Goal: Task Accomplishment & Management: Manage account settings

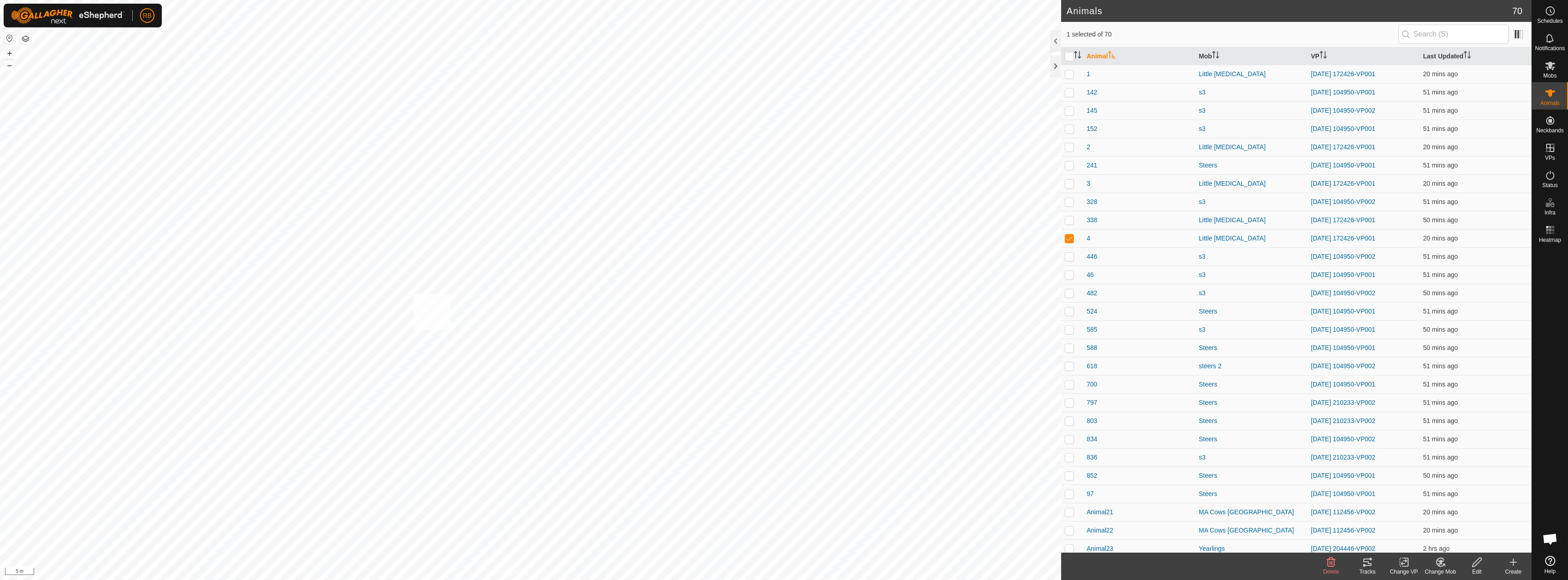
checkbox input "true"
click at [1367, 557] on icon at bounding box center [1368, 562] width 11 height 11
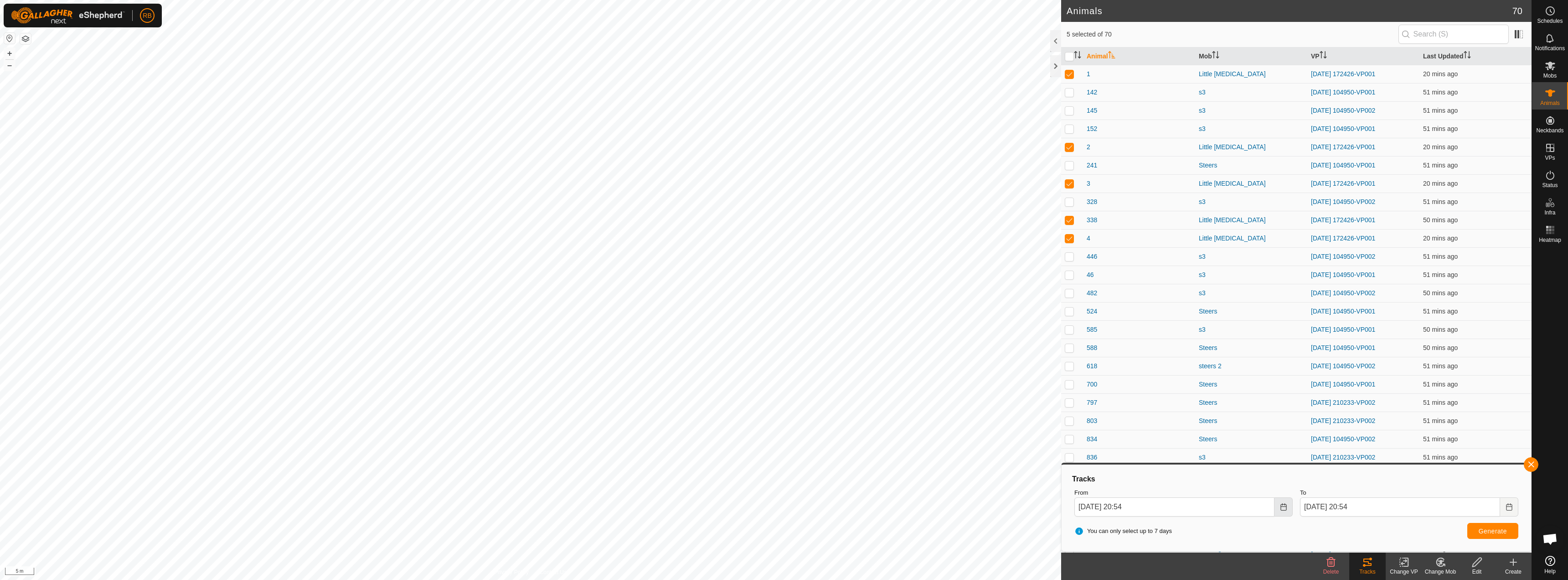
click at [1284, 504] on icon "Choose Date" at bounding box center [1284, 507] width 8 height 8
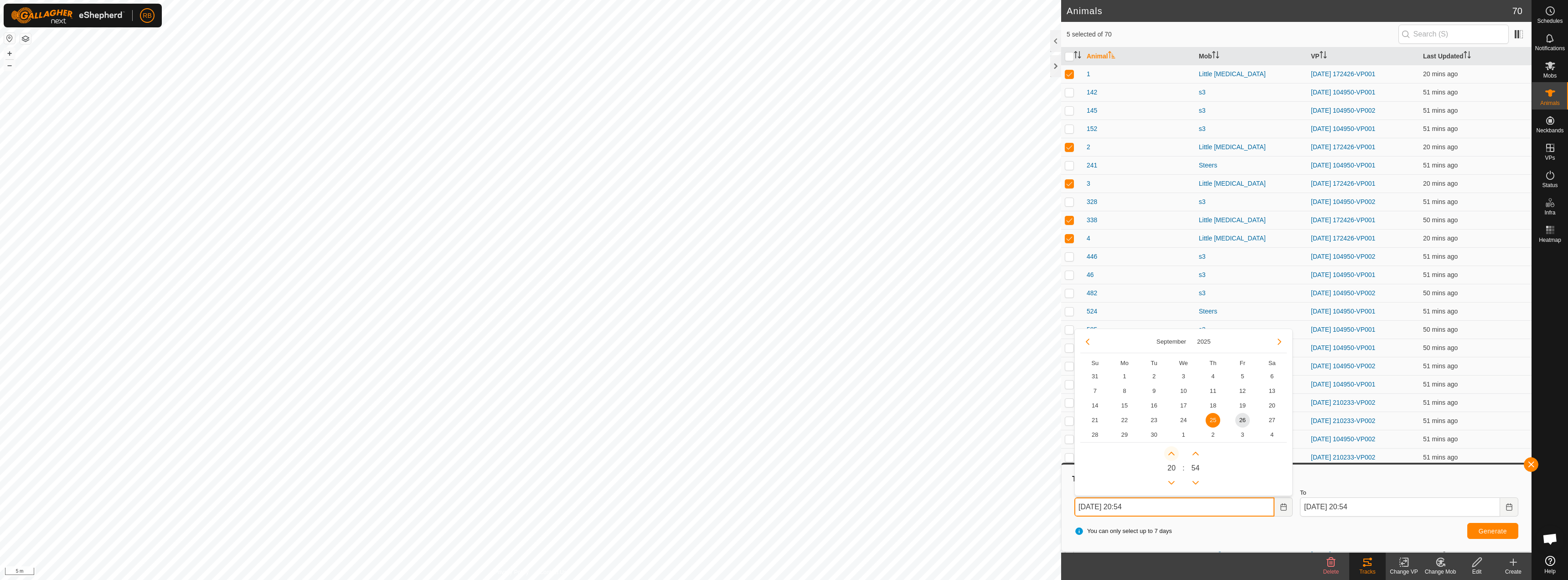
click at [1172, 451] on button "Next Hour" at bounding box center [1171, 452] width 14 height 14
click at [1250, 421] on td "26" at bounding box center [1242, 419] width 29 height 14
click at [1168, 485] on button "Previous Hour" at bounding box center [1171, 482] width 14 height 14
click at [1168, 486] on span "Previous Hour" at bounding box center [1168, 486] width 0 height 0
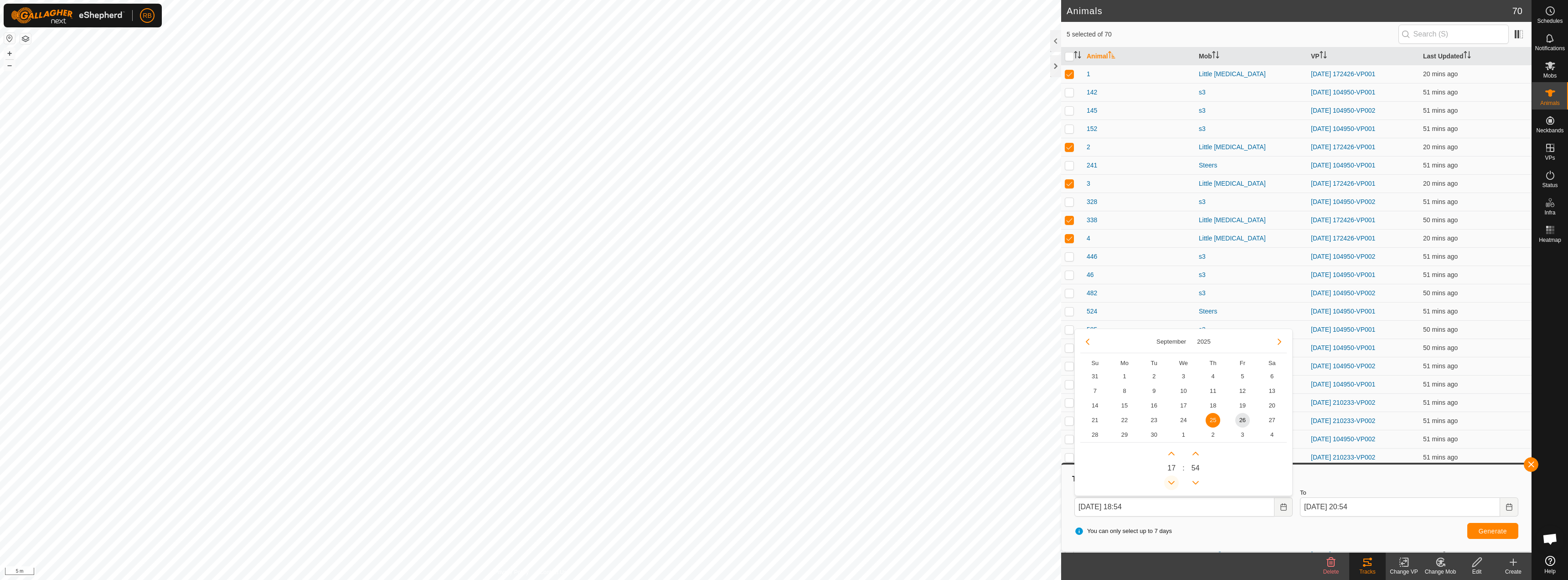
click at [1168, 485] on icon "Previous Hour" at bounding box center [1172, 483] width 8 height 8
click at [1168, 485] on button "Previous Hour" at bounding box center [1171, 482] width 14 height 14
click at [1168, 486] on span "Previous Hour" at bounding box center [1168, 486] width 0 height 0
click at [1168, 485] on button "Previous Hour" at bounding box center [1171, 482] width 14 height 14
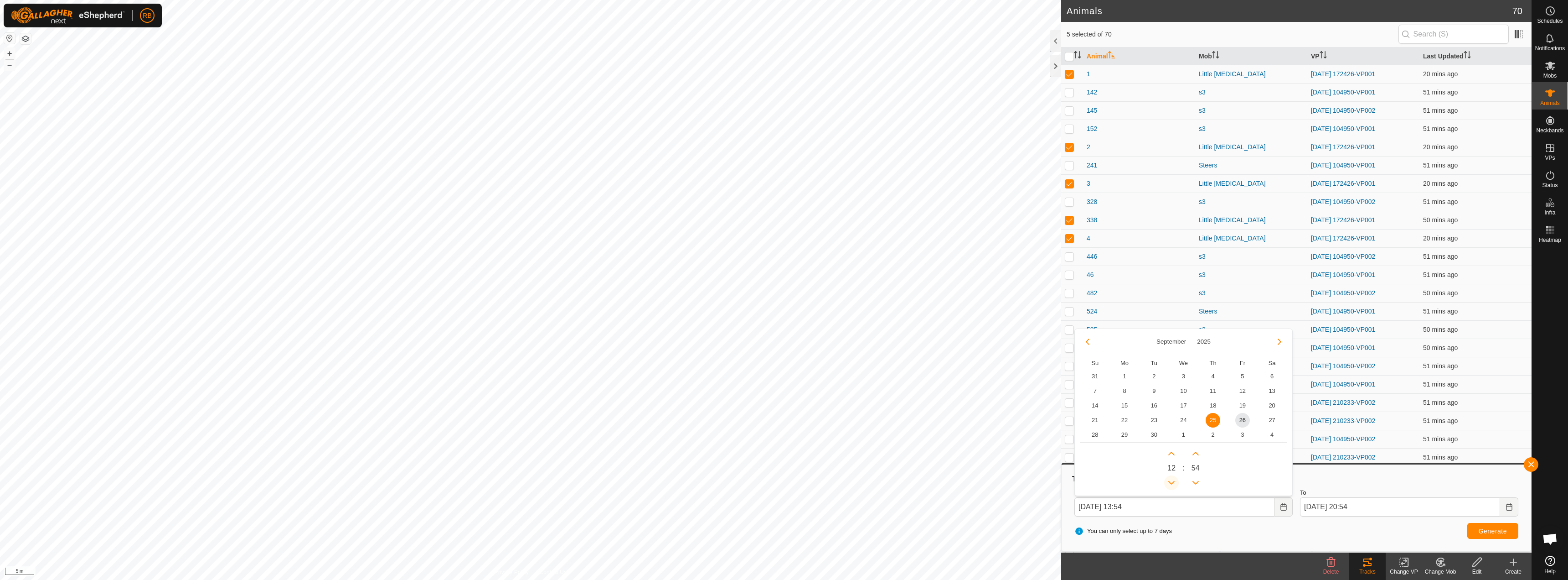
click at [1168, 485] on button "Previous Hour" at bounding box center [1171, 482] width 14 height 14
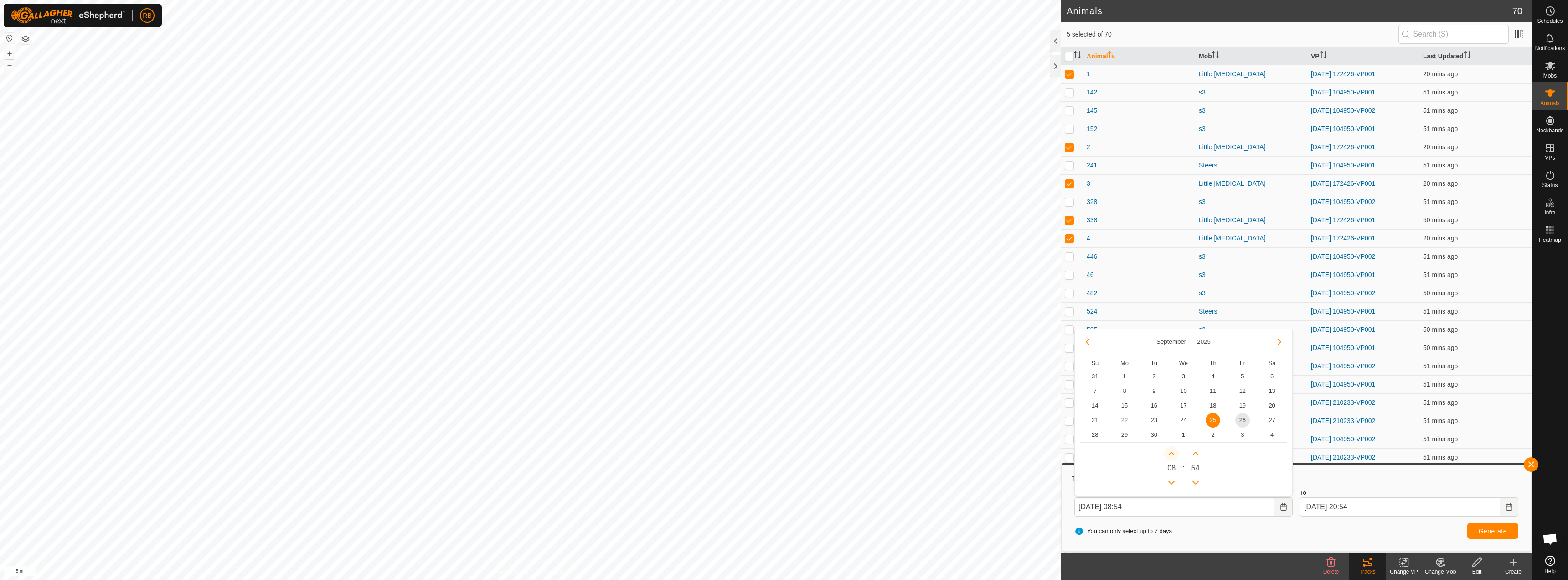
click at [1173, 448] on button "Next Hour" at bounding box center [1171, 452] width 14 height 14
click at [1173, 448] on span "Next Hour" at bounding box center [1173, 448] width 0 height 0
click at [1175, 450] on button "Next Hour" at bounding box center [1171, 452] width 14 height 14
click at [1239, 417] on span "26" at bounding box center [1241, 419] width 14 height 14
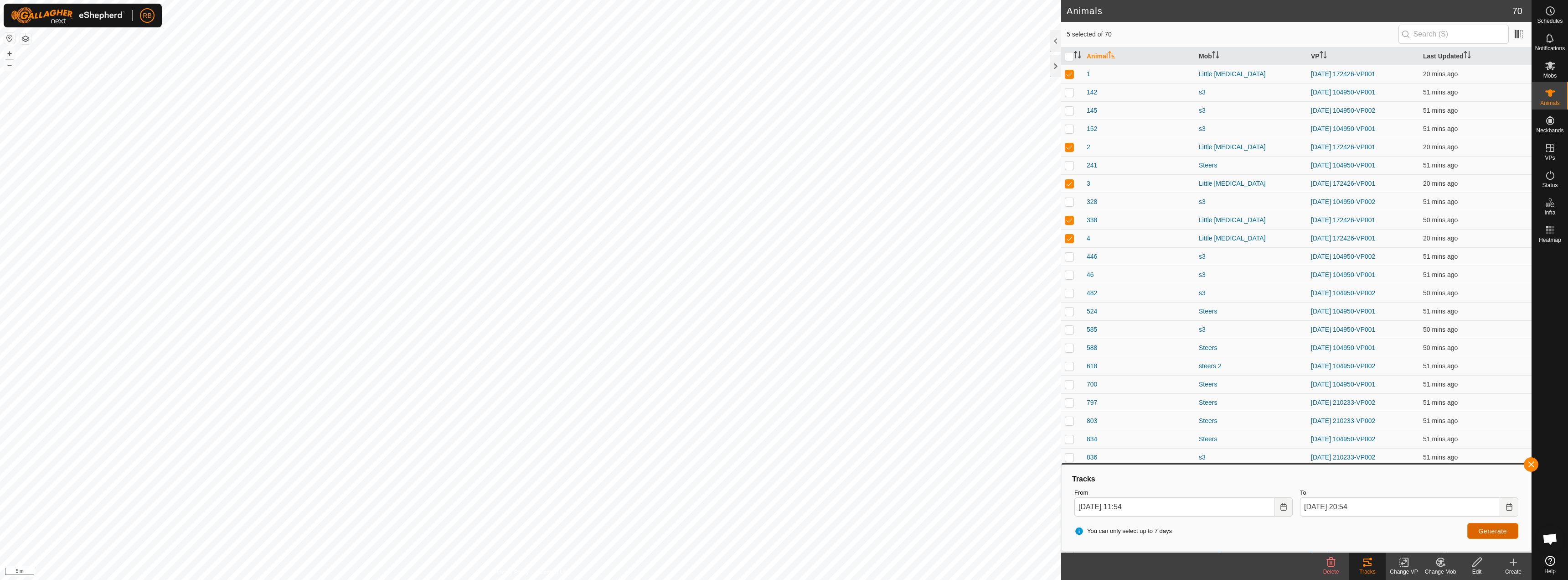
click at [1506, 534] on span "Generate" at bounding box center [1492, 531] width 28 height 8
click at [1286, 507] on icon "Choose Date" at bounding box center [1283, 507] width 6 height 8
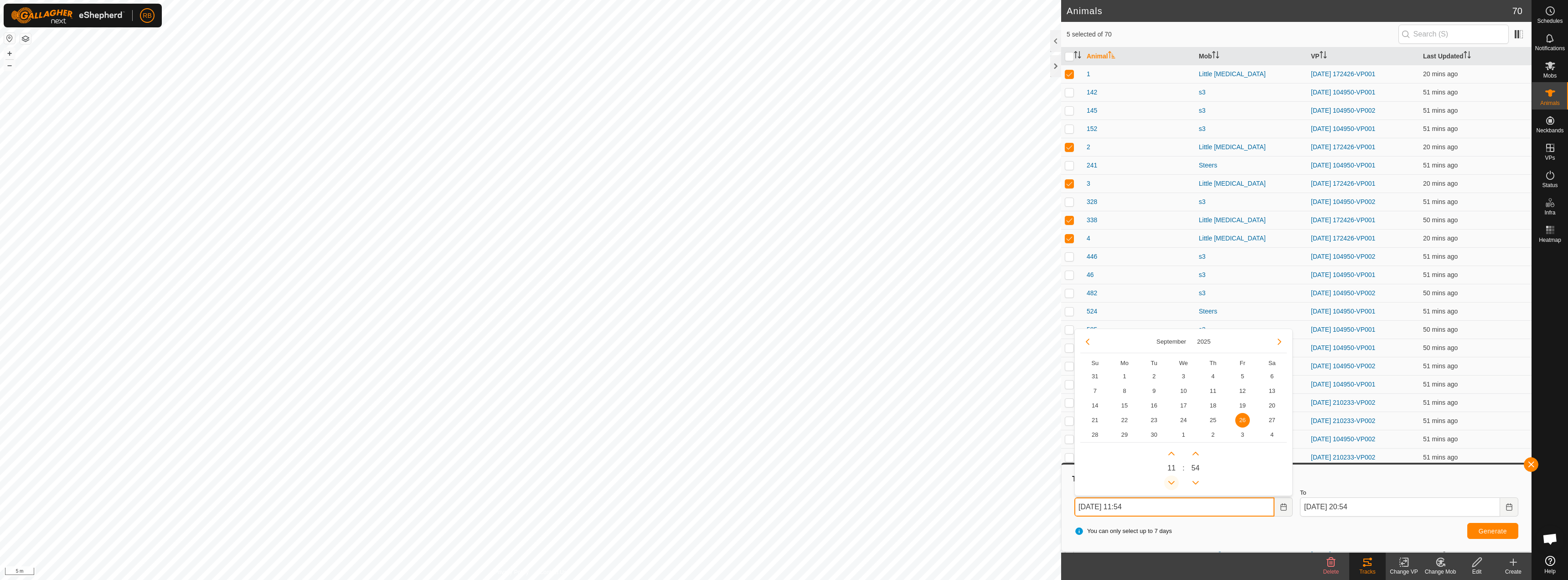
click at [1167, 482] on button "Previous Hour" at bounding box center [1171, 482] width 14 height 14
click at [1172, 483] on span "Previous Hour" at bounding box center [1172, 483] width 0 height 0
click at [1167, 482] on span "Previous Hour" at bounding box center [1167, 482] width 0 height 0
type input "[DATE] 08:54"
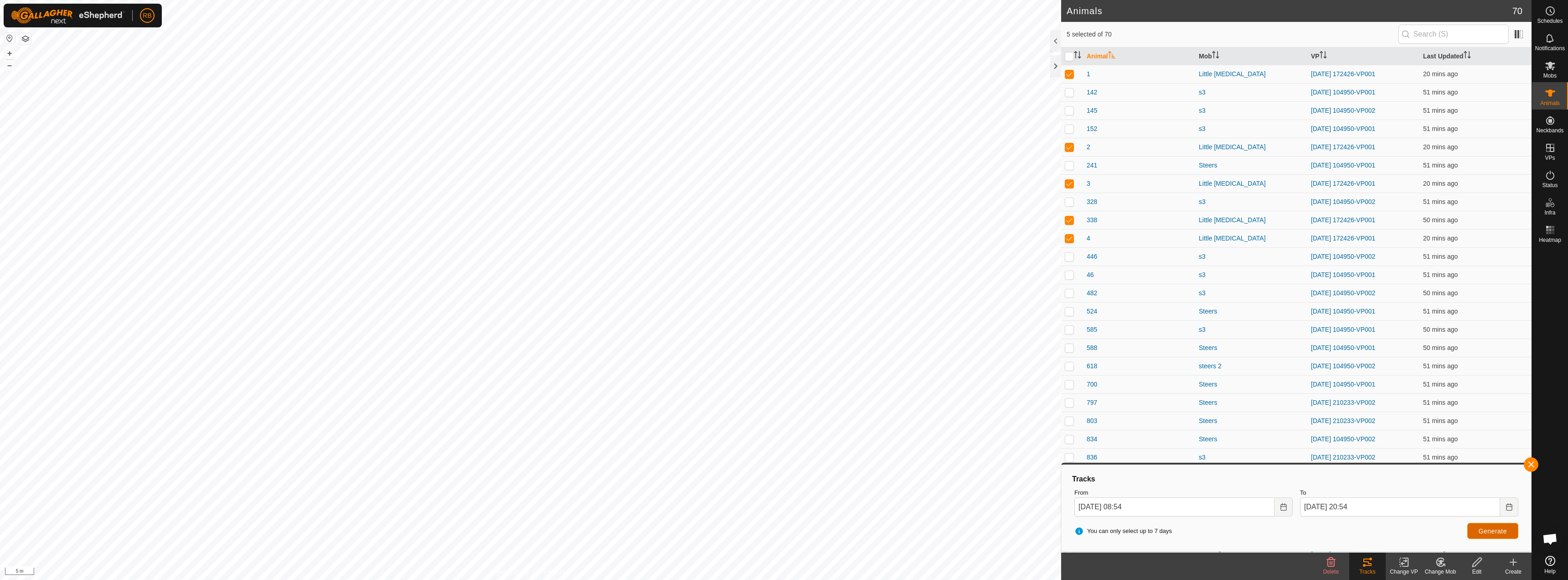
click at [1493, 531] on span "Generate" at bounding box center [1492, 531] width 28 height 8
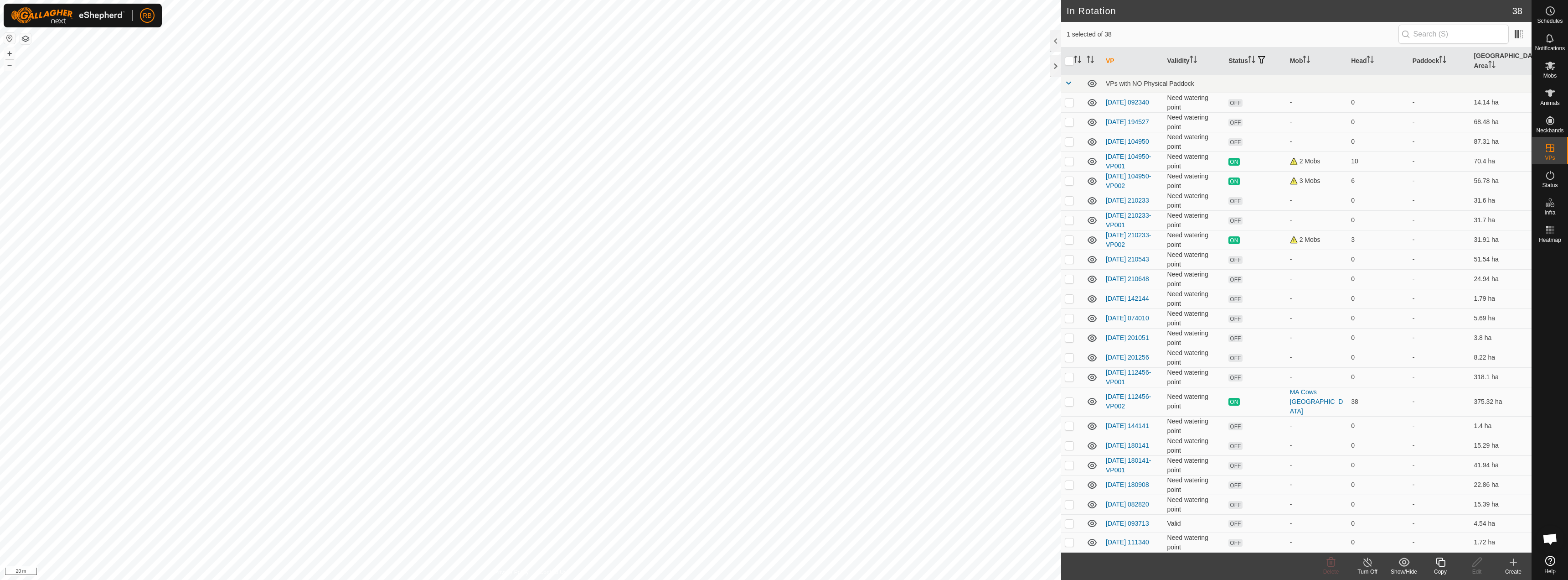
click at [1435, 566] on icon at bounding box center [1441, 562] width 11 height 11
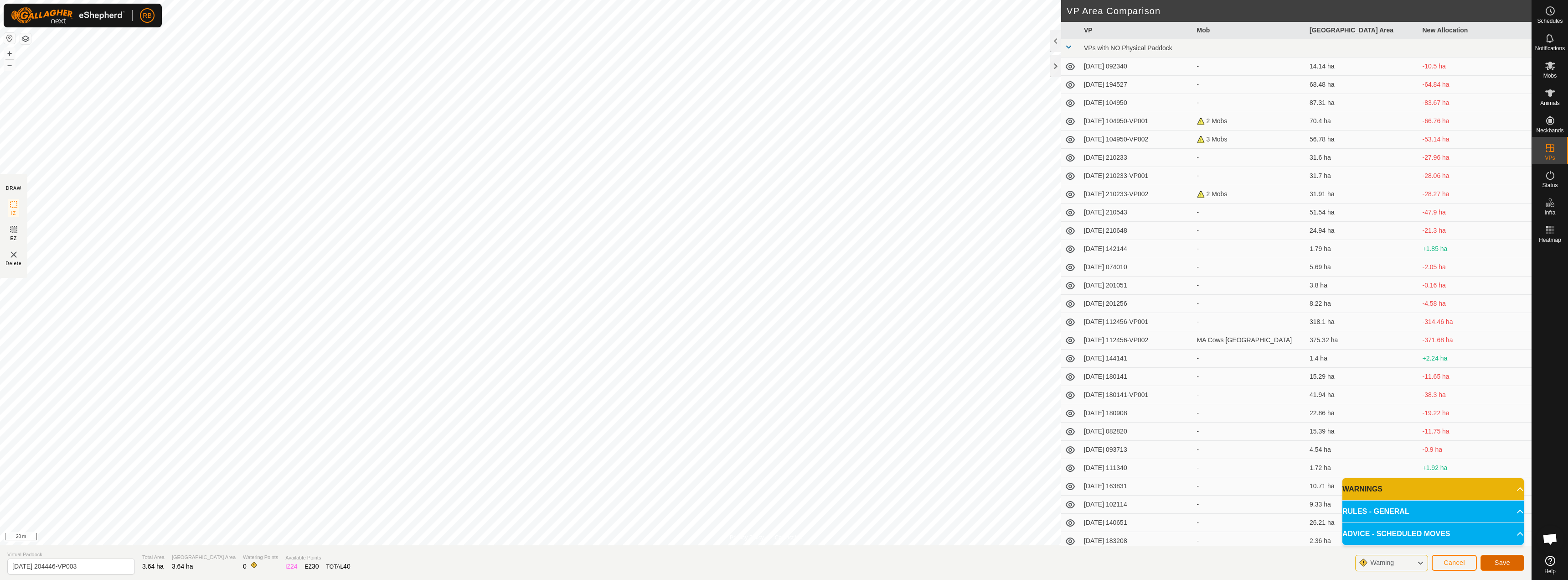
click at [1496, 564] on span "Save" at bounding box center [1502, 562] width 15 height 8
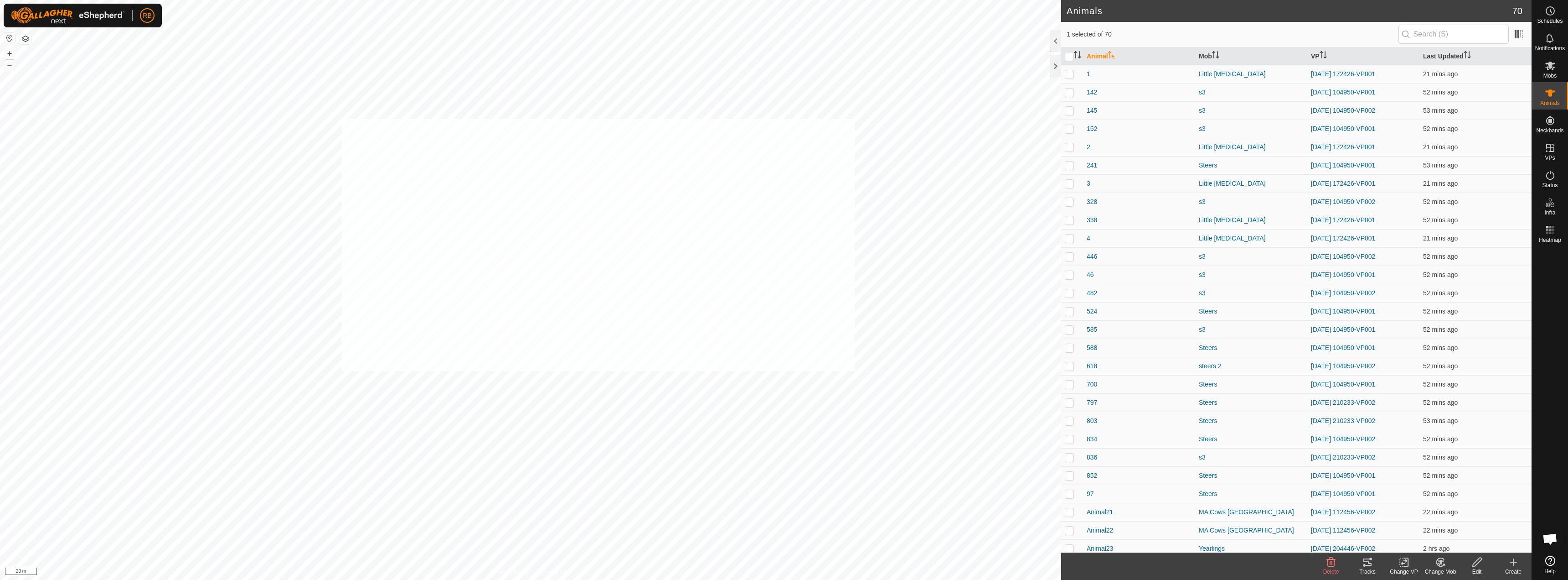
checkbox input "true"
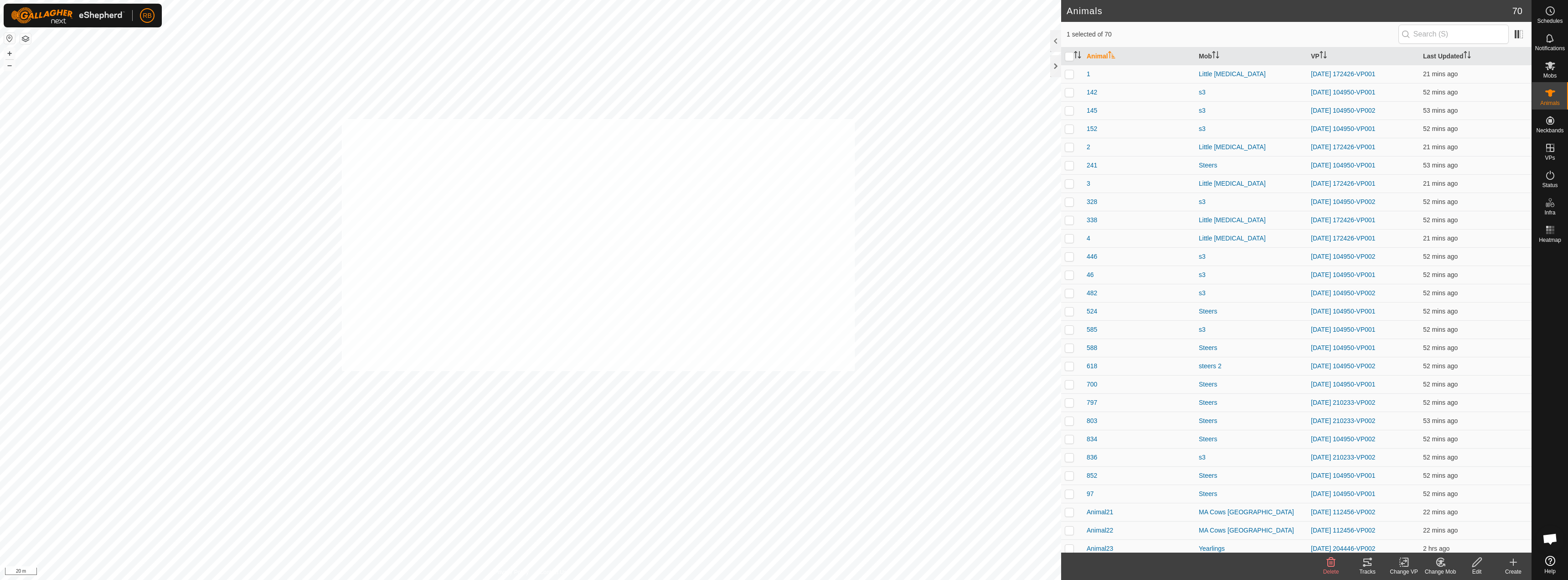
checkbox input "true"
click at [1373, 563] on tracks-svg-icon at bounding box center [1367, 562] width 37 height 11
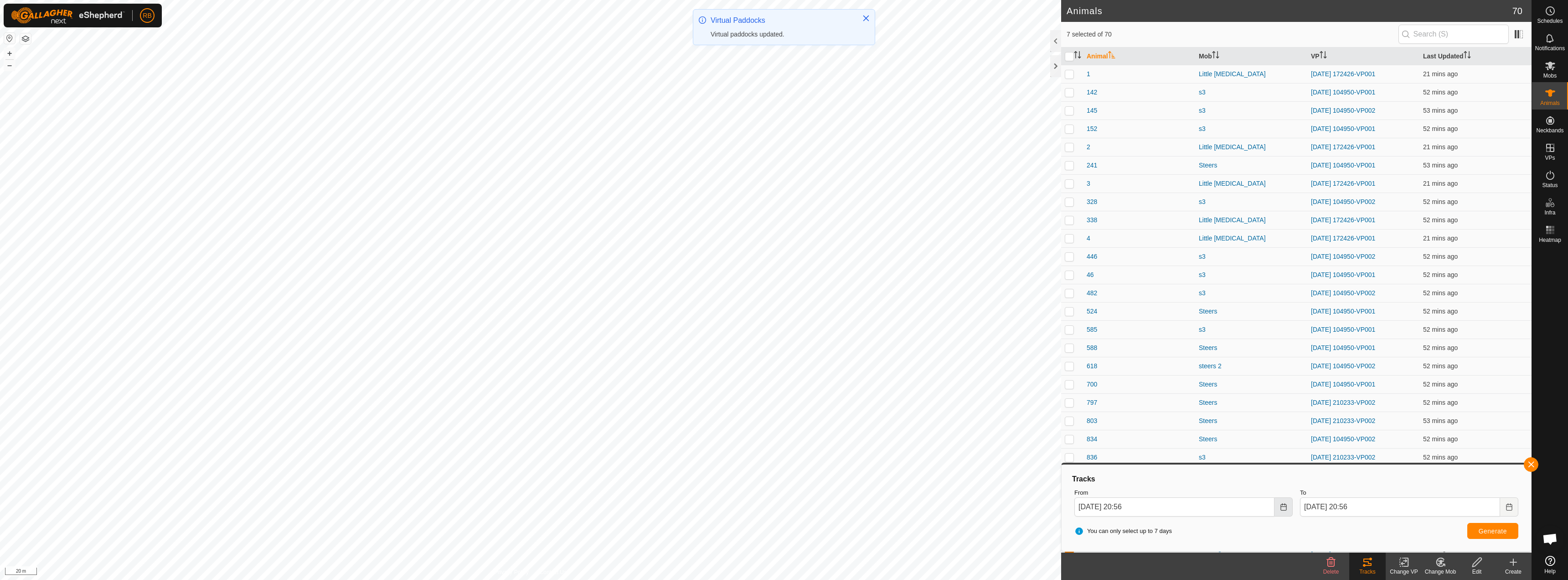
click at [1285, 503] on button "Choose Date" at bounding box center [1283, 506] width 18 height 19
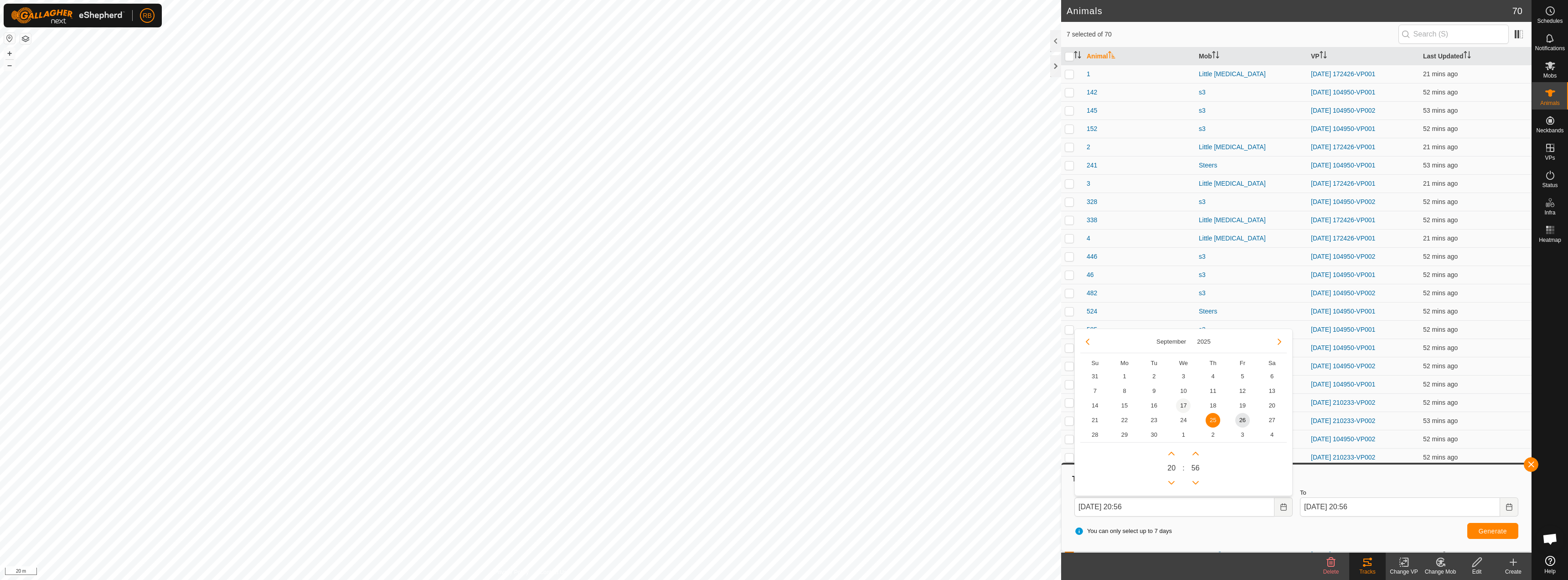
click at [1186, 406] on span "17" at bounding box center [1183, 404] width 14 height 14
type input "[DATE] 20:56"
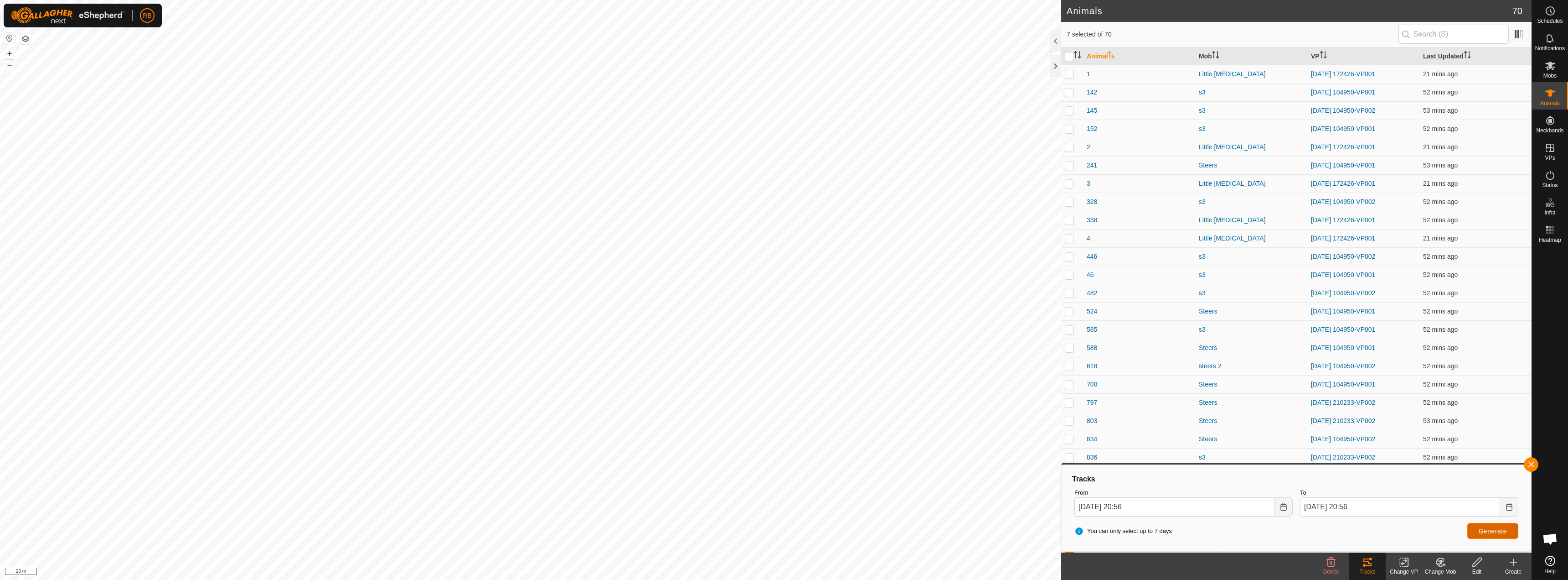
click at [1478, 528] on button "Generate" at bounding box center [1492, 530] width 51 height 16
click at [1404, 566] on icon at bounding box center [1406, 561] width 4 height 9
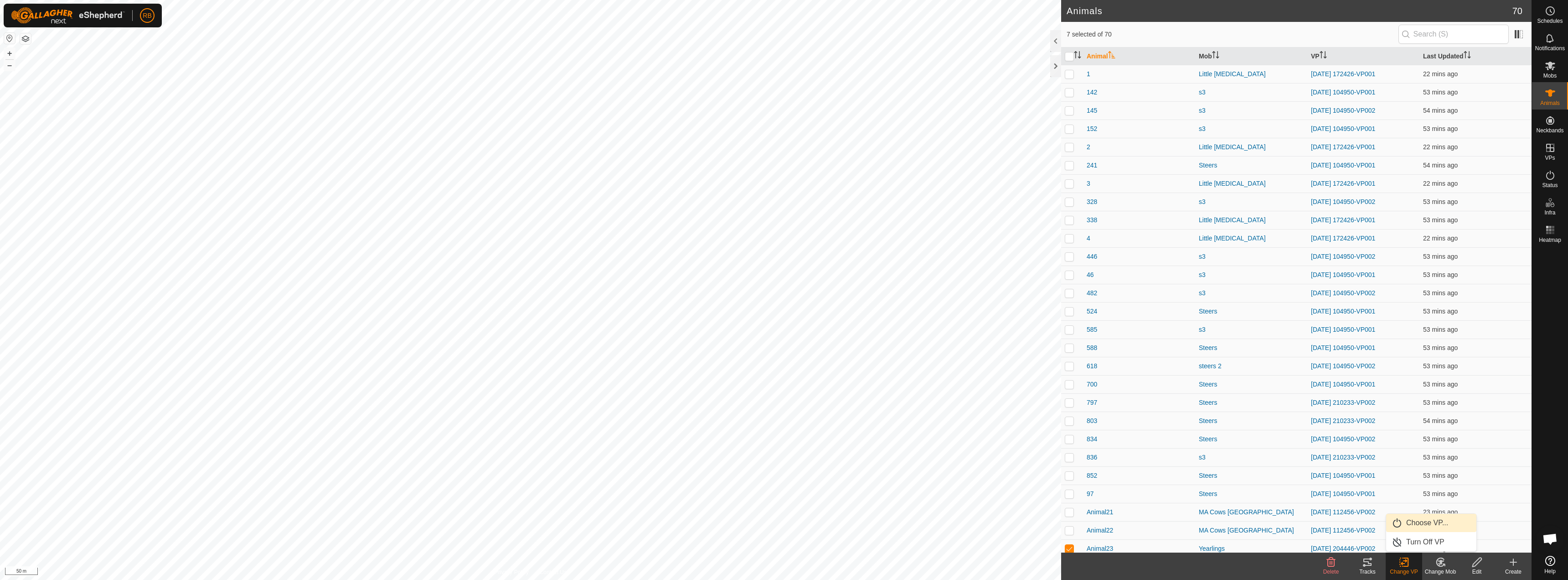
click at [1424, 521] on link "Choose VP..." at bounding box center [1431, 522] width 91 height 18
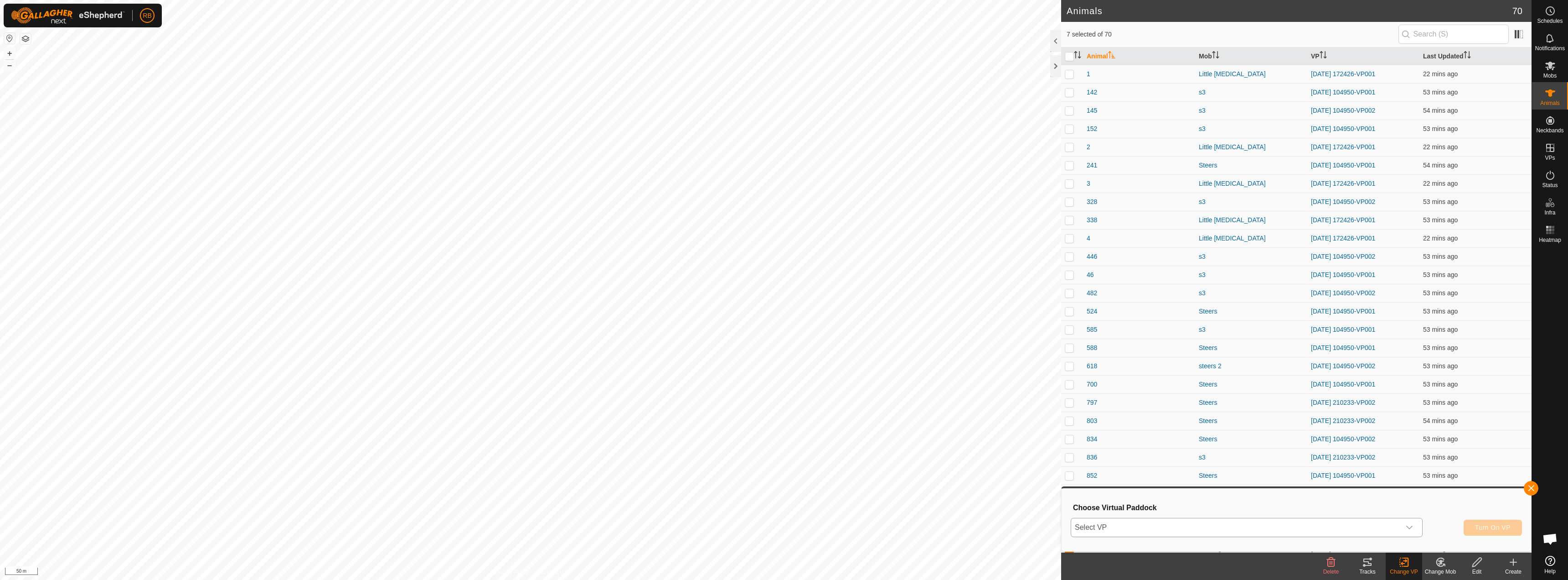
click at [1131, 528] on span "Select VP" at bounding box center [1236, 526] width 329 height 18
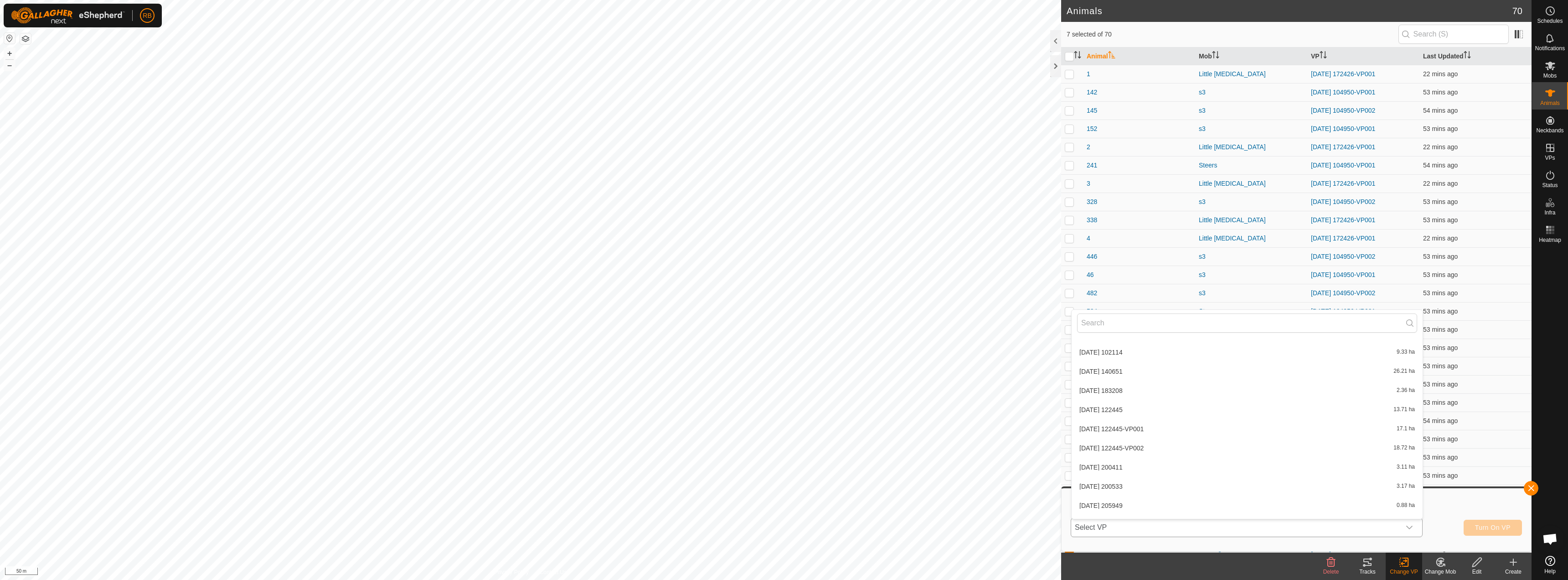
scroll to position [585, 0]
click at [1145, 472] on li "[DATE] 204446-VP003 3.64 ha" at bounding box center [1247, 470] width 351 height 18
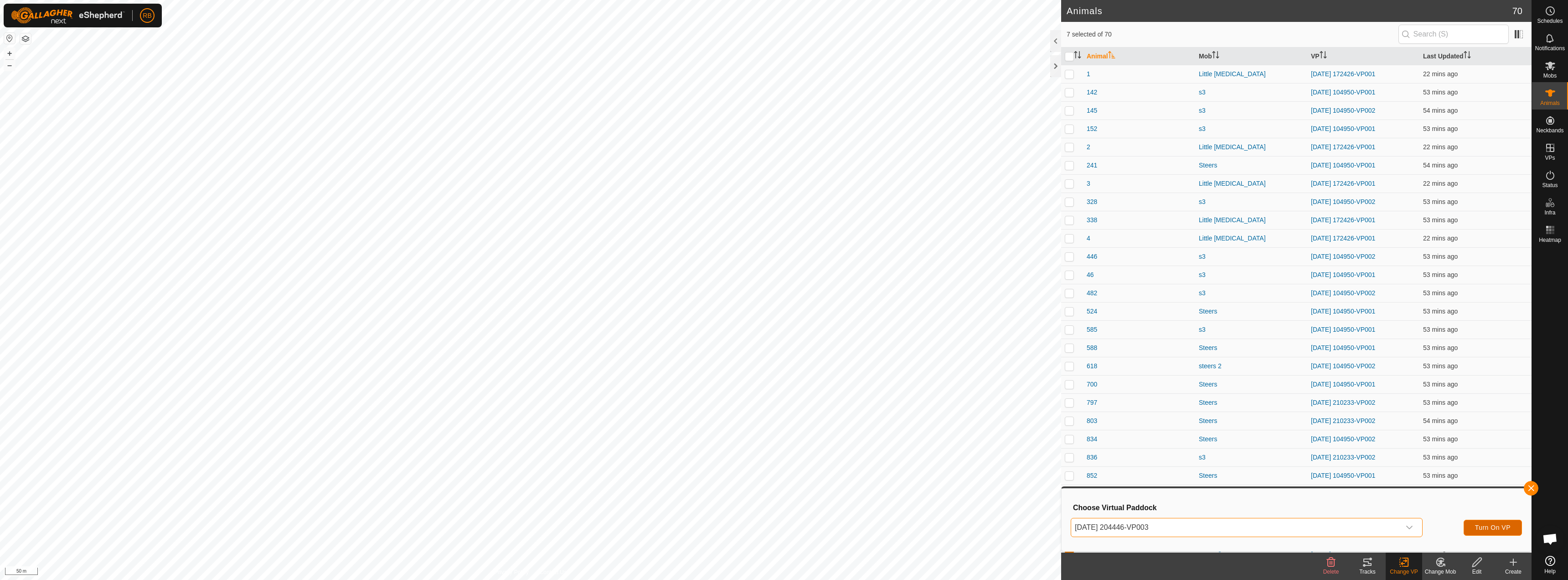
click at [1472, 532] on button "Turn On VP" at bounding box center [1492, 527] width 59 height 16
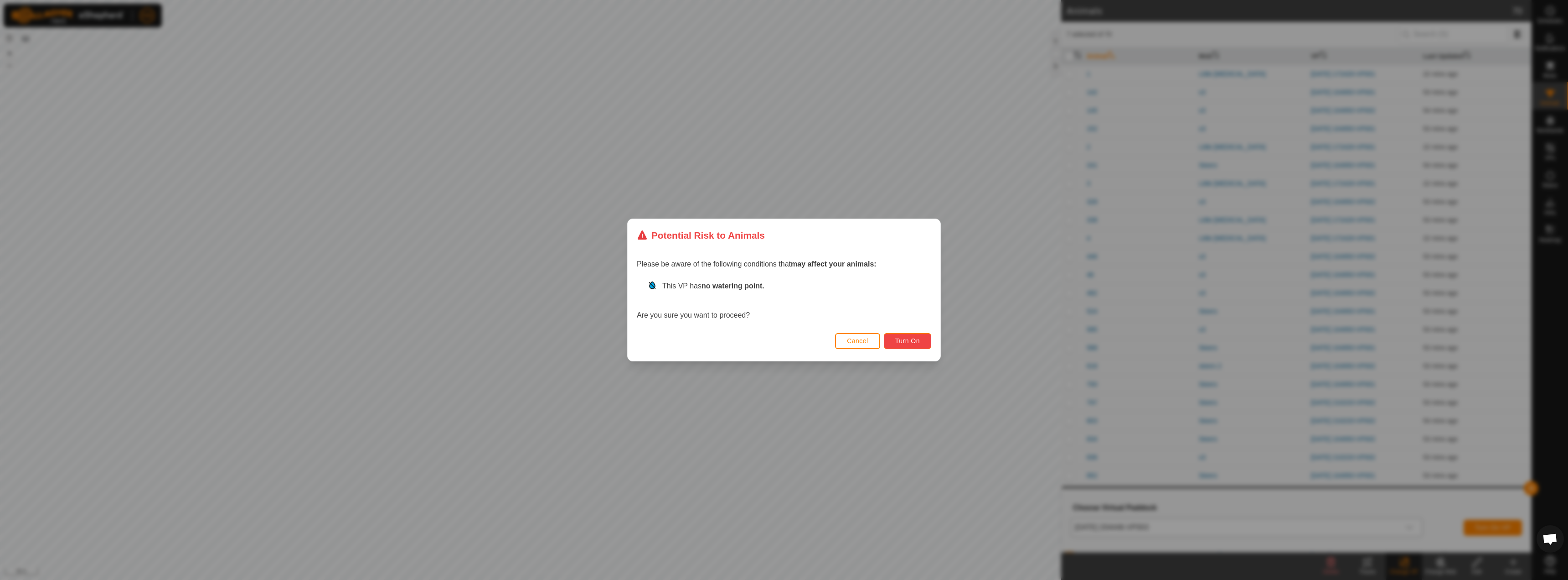
click at [913, 340] on span "Turn On" at bounding box center [907, 341] width 25 height 8
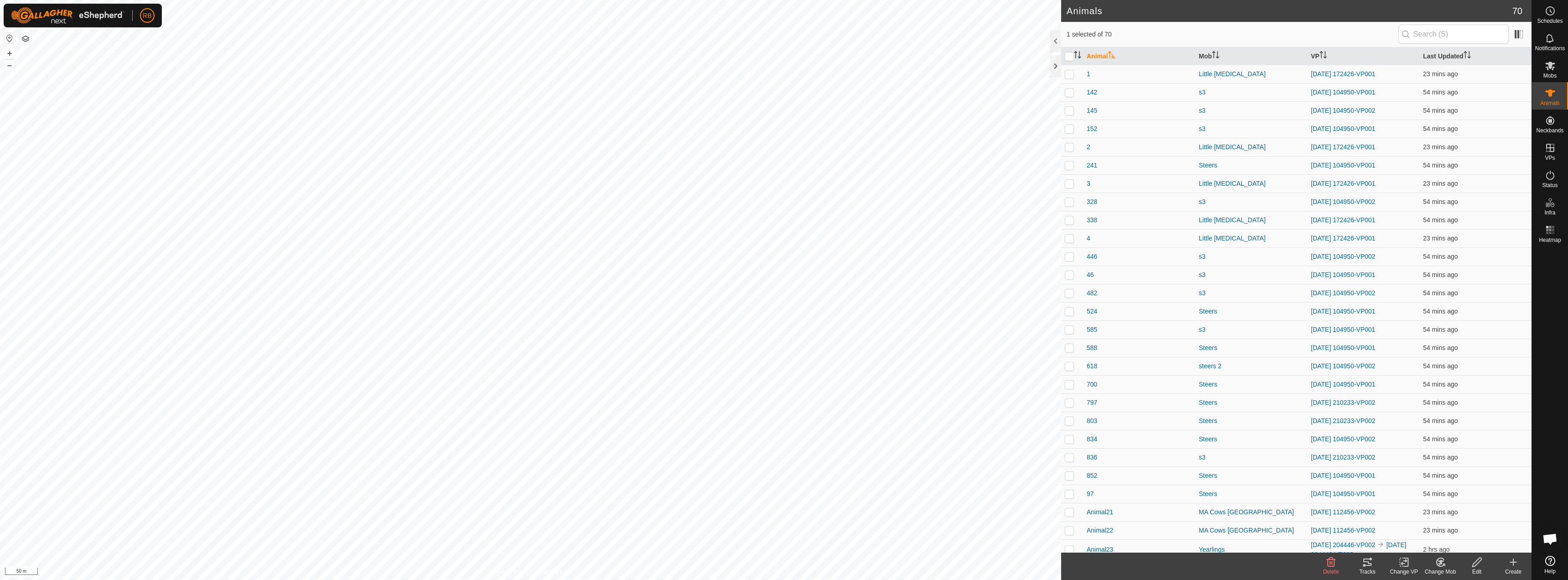
click at [1371, 561] on icon at bounding box center [1368, 562] width 11 height 11
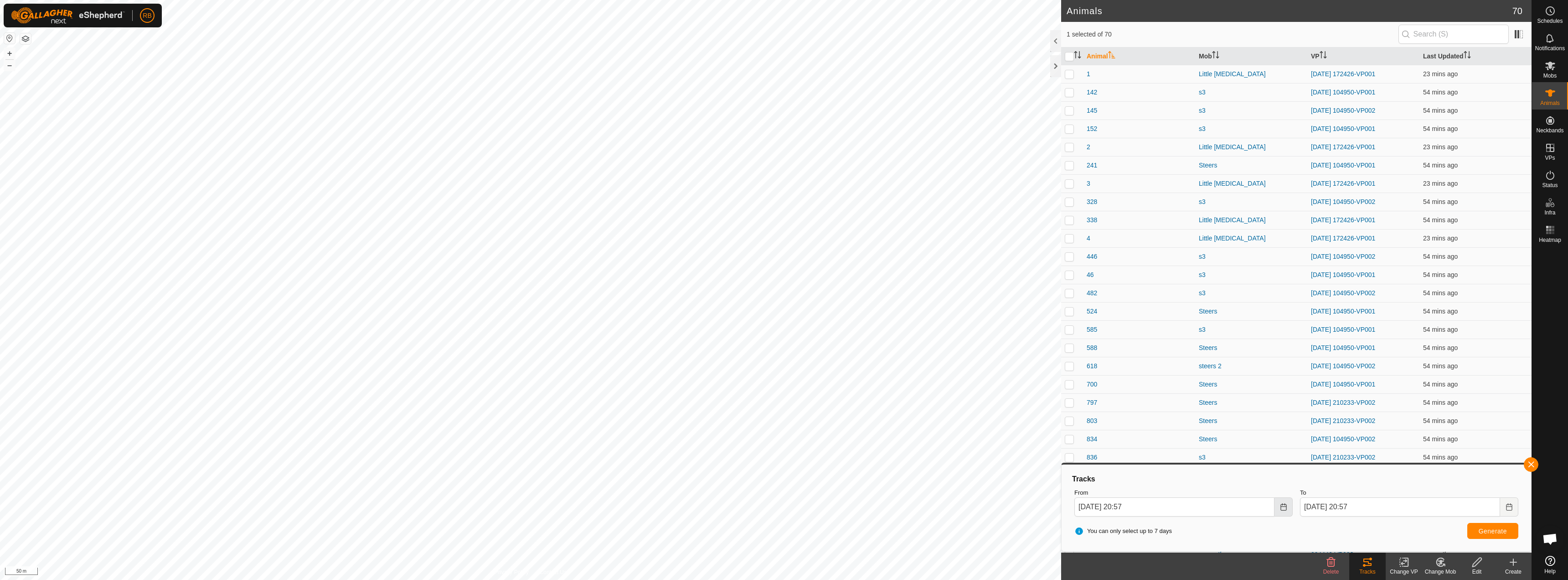
click at [1283, 511] on button "Choose Date" at bounding box center [1283, 506] width 18 height 19
click at [1213, 401] on span "18" at bounding box center [1212, 404] width 14 height 14
type input "[DATE] 20:57"
click at [1480, 532] on span "Generate" at bounding box center [1492, 531] width 28 height 8
